Goal: Task Accomplishment & Management: Manage account settings

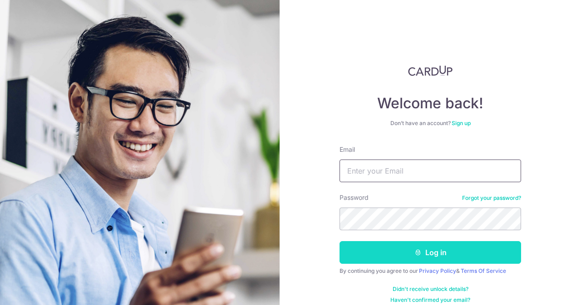
type input "[EMAIL_ADDRESS][DOMAIN_NAME]"
click at [395, 253] on button "Log in" at bounding box center [429, 252] width 181 height 23
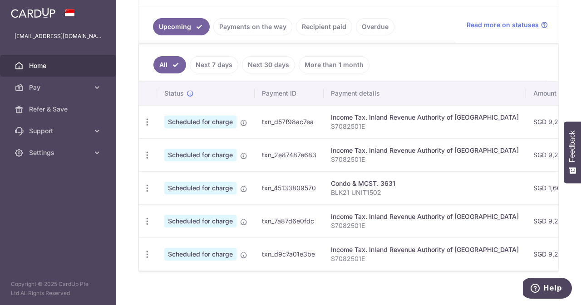
scroll to position [199, 0]
click at [147, 127] on icon "button" at bounding box center [147, 122] width 10 height 10
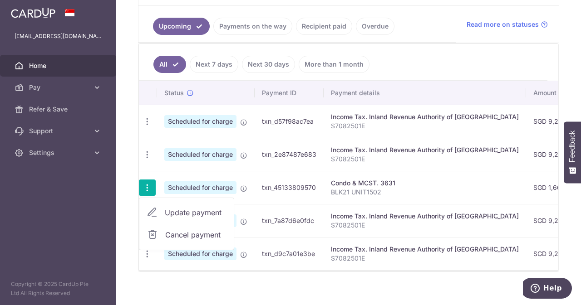
click at [360, 184] on div "Condo & MCST. 3631" at bounding box center [425, 183] width 188 height 9
click at [344, 184] on div "Condo & MCST. 3631" at bounding box center [425, 183] width 188 height 9
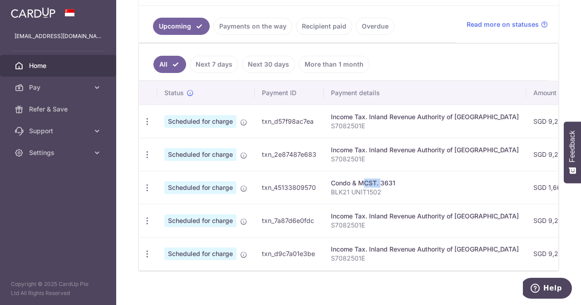
click at [344, 184] on div "Condo & MCST. 3631" at bounding box center [425, 183] width 188 height 9
click at [351, 184] on div "Condo & MCST. 3631" at bounding box center [425, 183] width 188 height 9
click at [146, 127] on icon "button" at bounding box center [147, 122] width 10 height 10
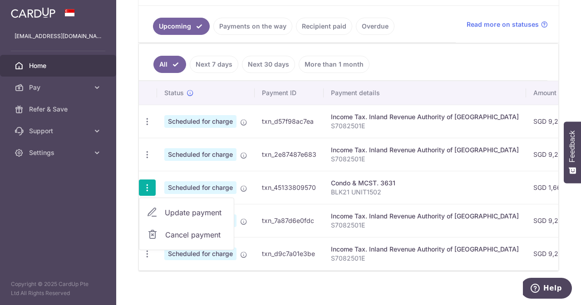
click at [349, 188] on p "BLK21 UNIT1502" at bounding box center [425, 192] width 188 height 9
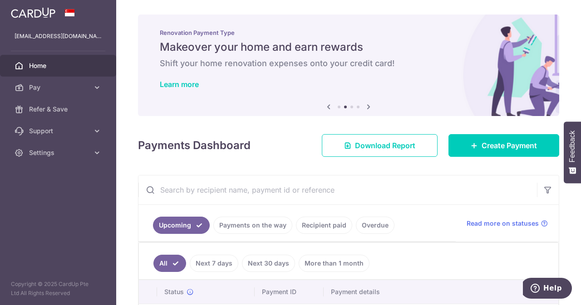
scroll to position [210, 0]
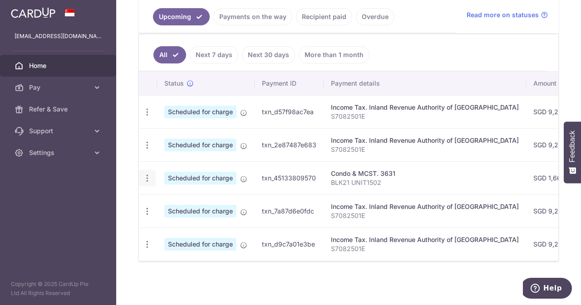
click at [143, 117] on icon "button" at bounding box center [147, 113] width 10 height 10
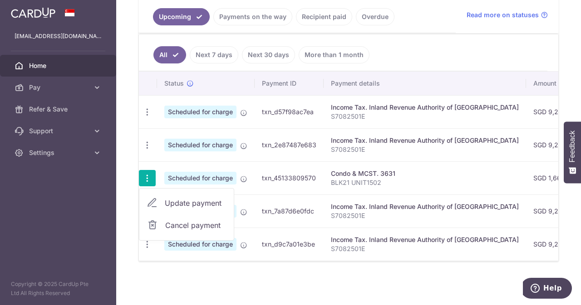
click at [182, 202] on span "Update payment" at bounding box center [196, 203] width 62 height 11
radio input "true"
type input "1,661.16"
type input "[DATE]"
type input "BLK21 UNIT1502"
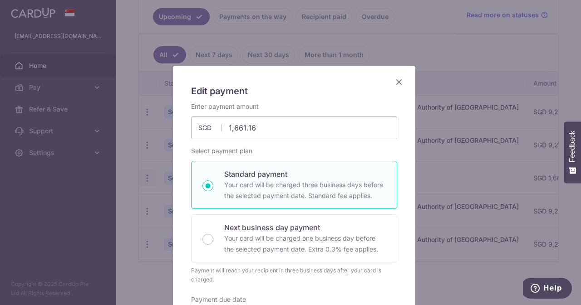
type input "OFF225"
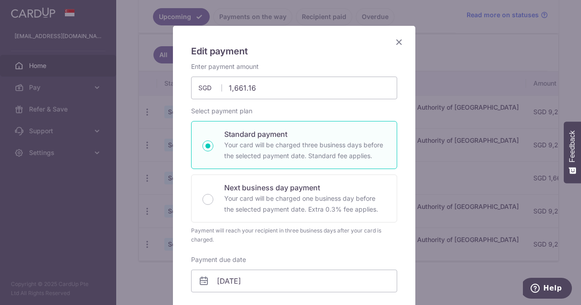
scroll to position [0, 0]
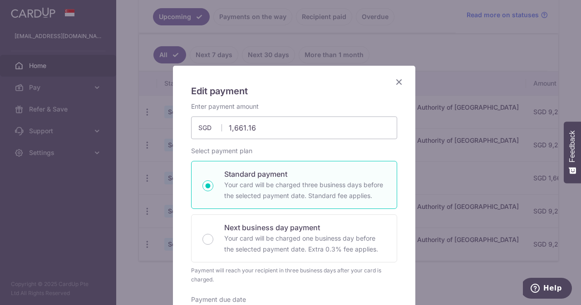
click at [395, 82] on icon "Close" at bounding box center [398, 81] width 11 height 11
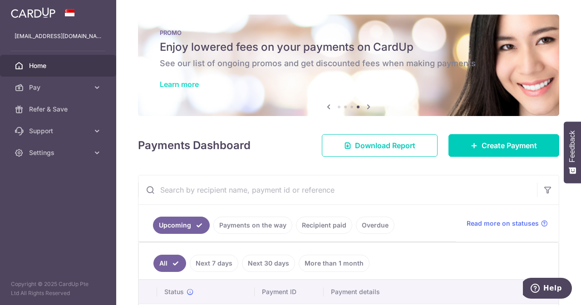
click at [178, 83] on link "Learn more" at bounding box center [179, 84] width 39 height 9
